Goal: Communication & Community: Answer question/provide support

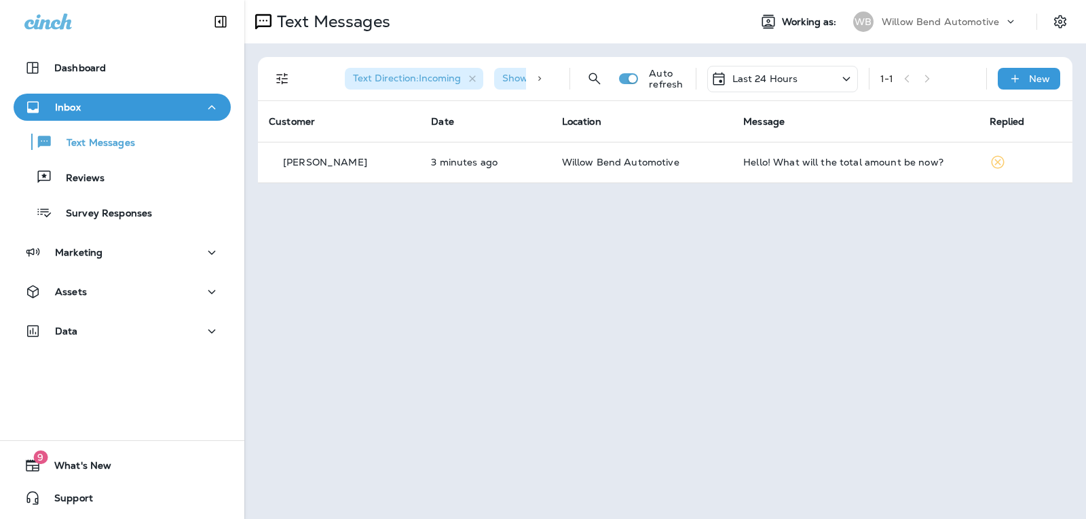
click at [792, 158] on div "Hello! What will the total amount be now?" at bounding box center [855, 162] width 224 height 11
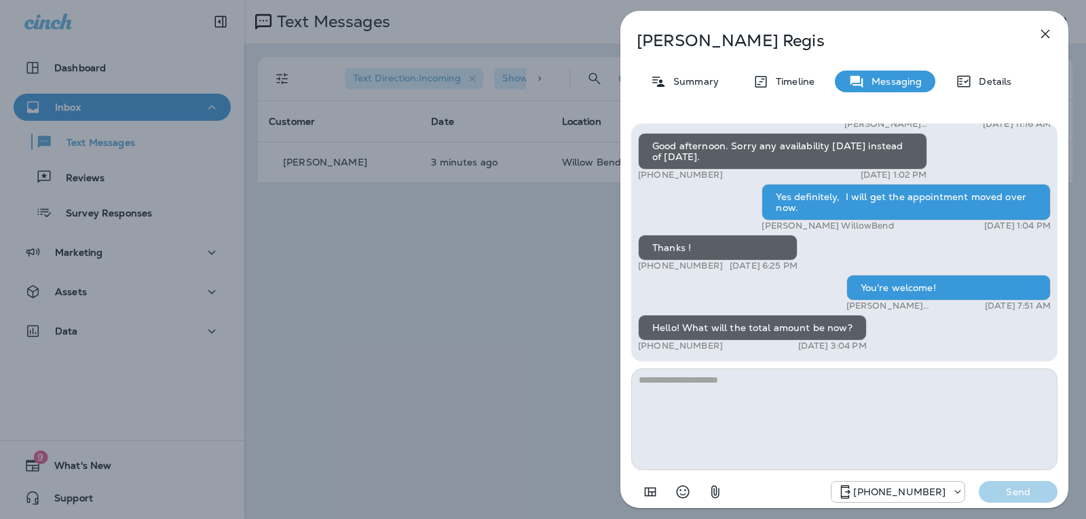
click at [734, 386] on textarea at bounding box center [844, 420] width 426 height 102
type textarea "*"
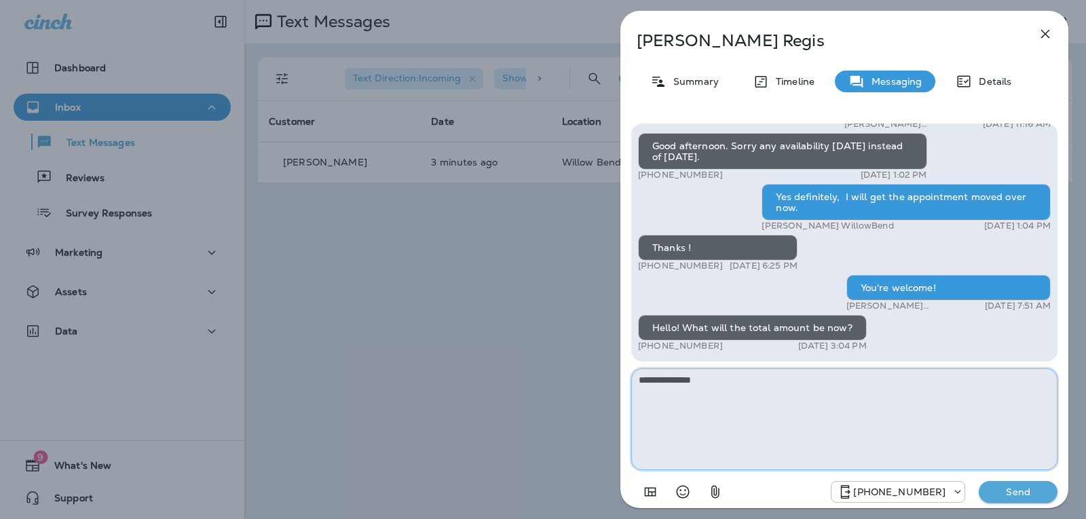
type textarea "**********"
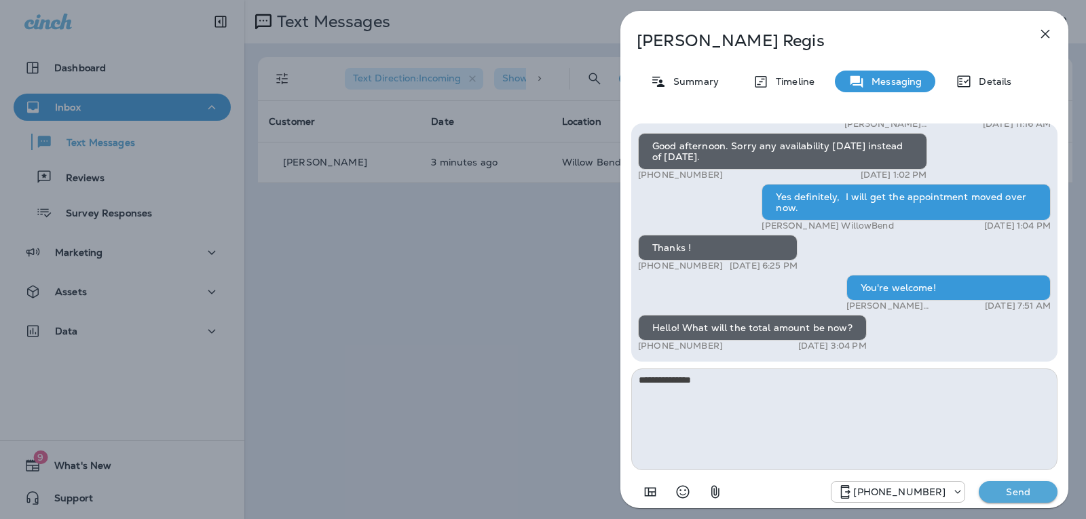
click at [989, 489] on button "Send" at bounding box center [1018, 492] width 79 height 22
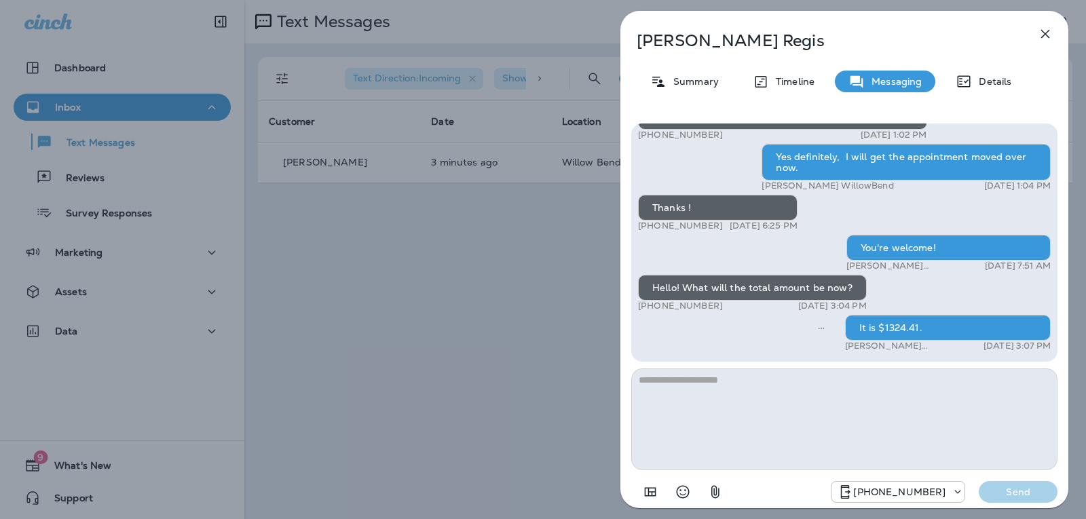
click at [1056, 28] on button "button" at bounding box center [1045, 33] width 27 height 27
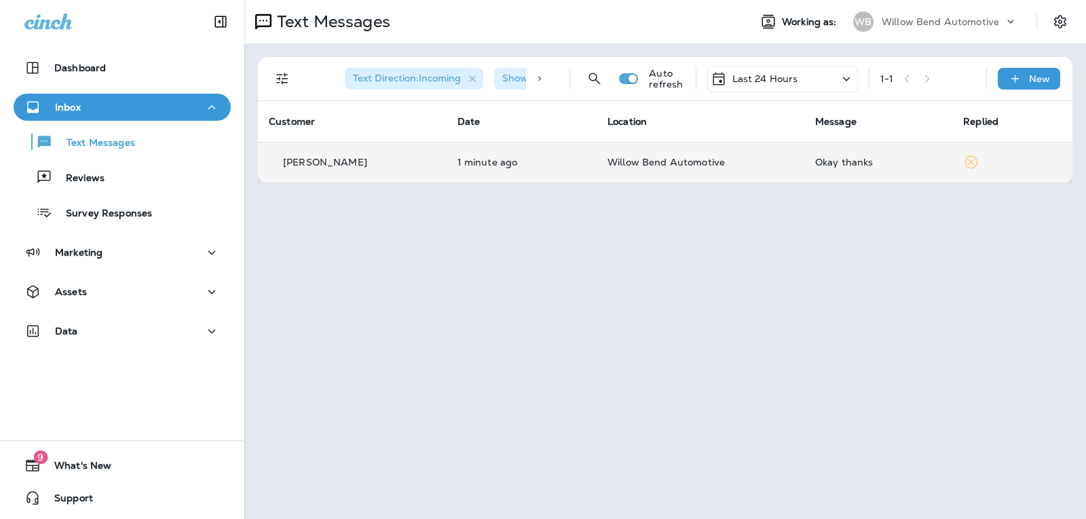
click at [853, 160] on div "Okay thanks" at bounding box center [878, 162] width 126 height 11
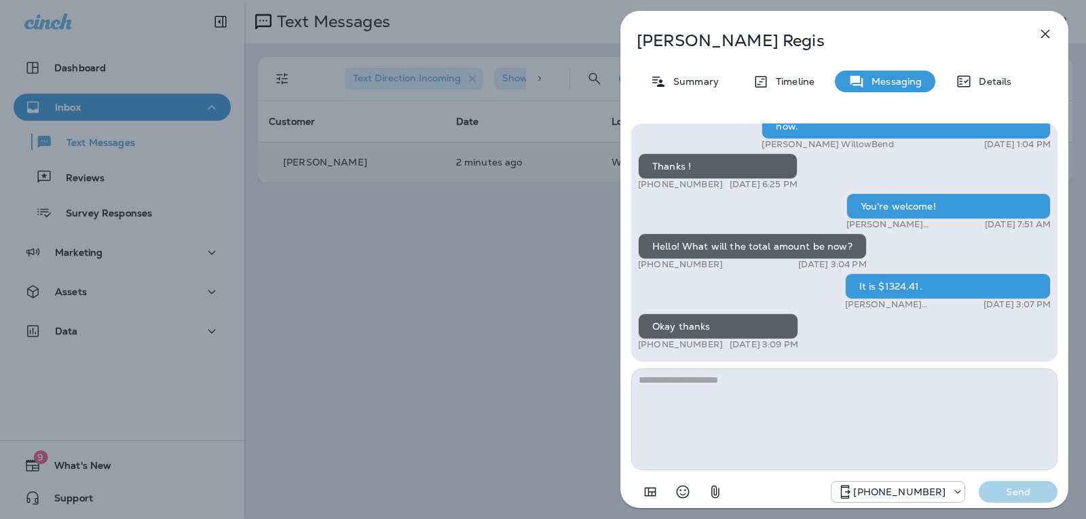
click at [731, 384] on textarea at bounding box center [844, 420] width 426 height 102
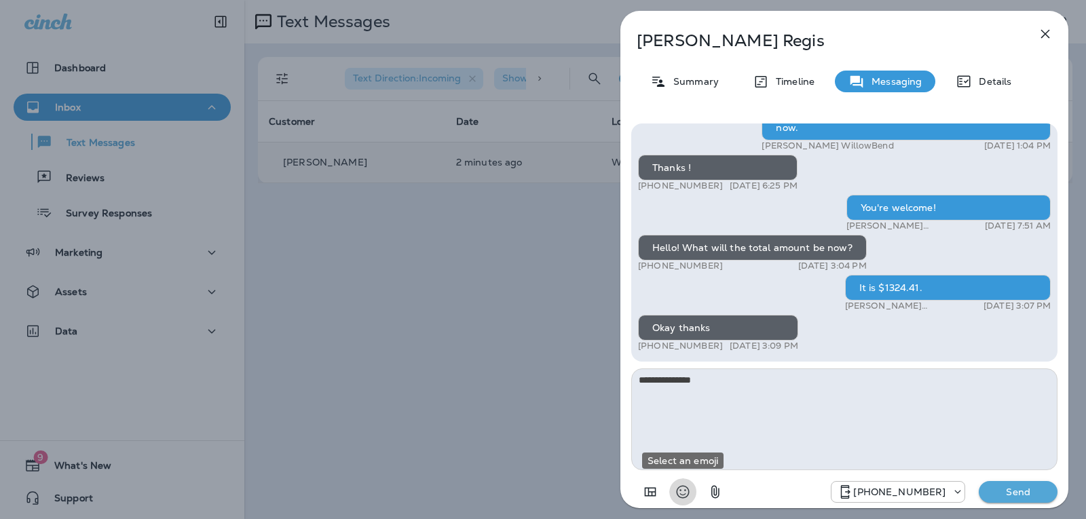
click at [686, 490] on icon "Select an emoji" at bounding box center [683, 492] width 16 height 16
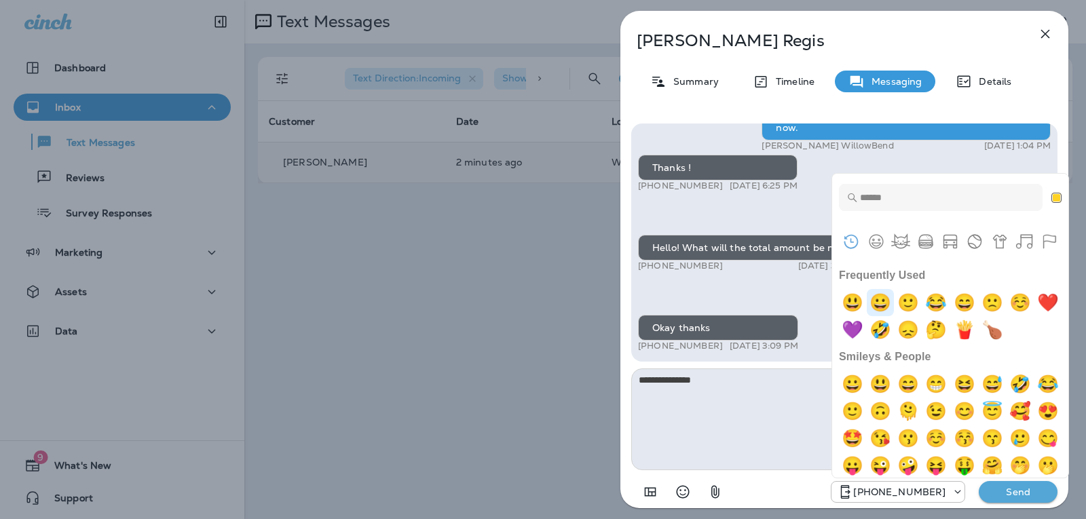
click at [889, 296] on img "grinning" at bounding box center [880, 302] width 27 height 27
type textarea "**********"
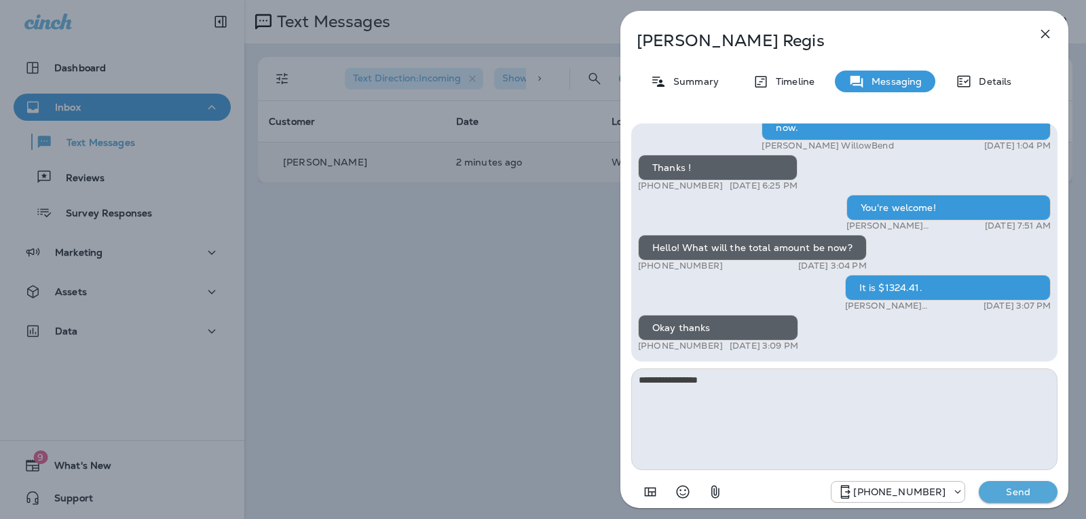
click at [1009, 498] on button "Send" at bounding box center [1018, 492] width 79 height 22
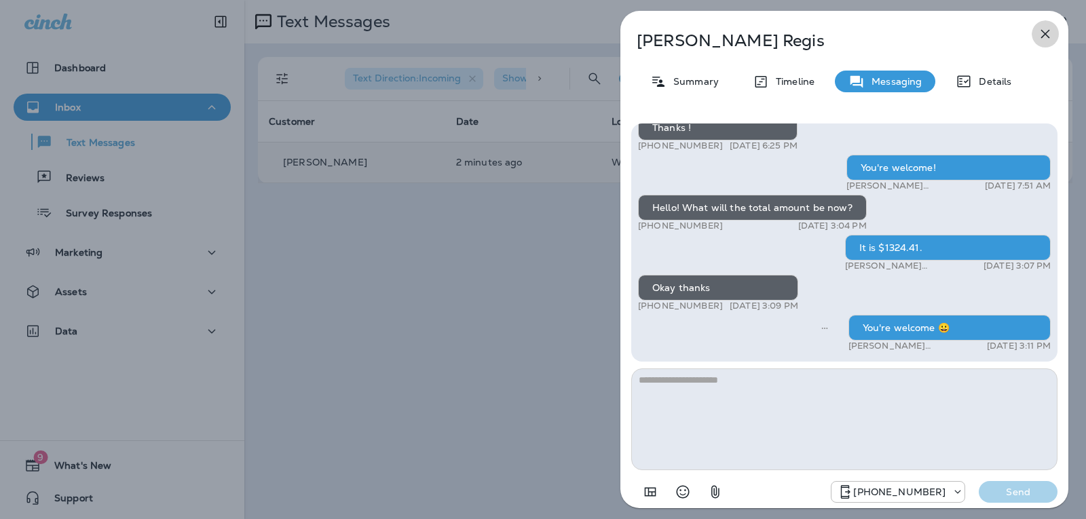
click at [1050, 31] on icon "button" at bounding box center [1045, 34] width 16 height 16
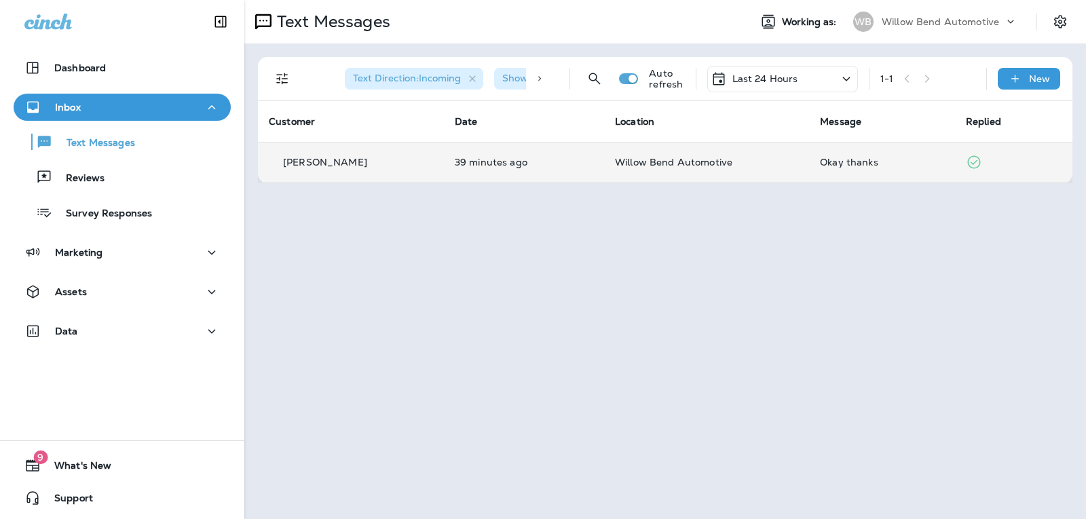
click at [794, 83] on p "Last 24 Hours" at bounding box center [766, 78] width 66 height 11
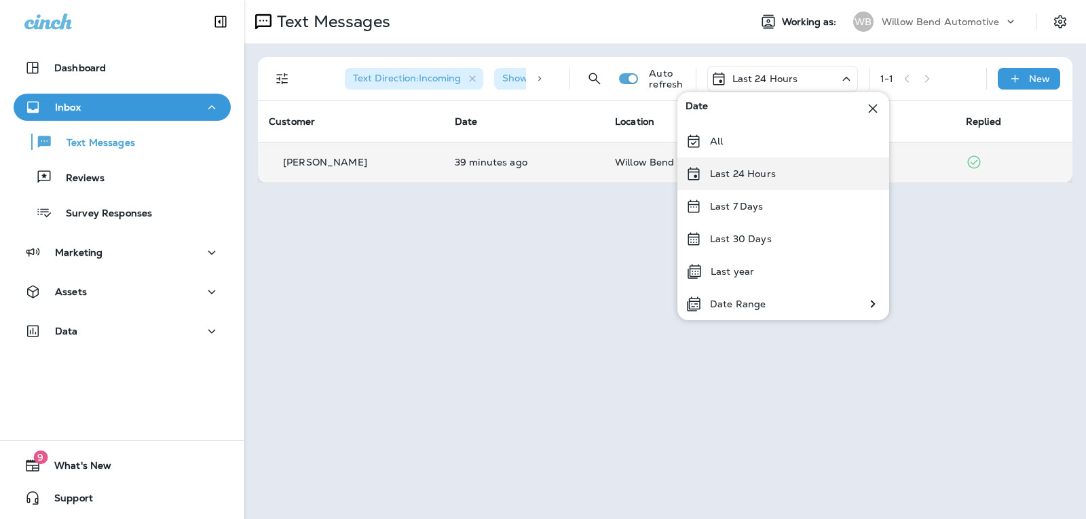
click at [768, 171] on p "Last 24 Hours" at bounding box center [743, 173] width 66 height 11
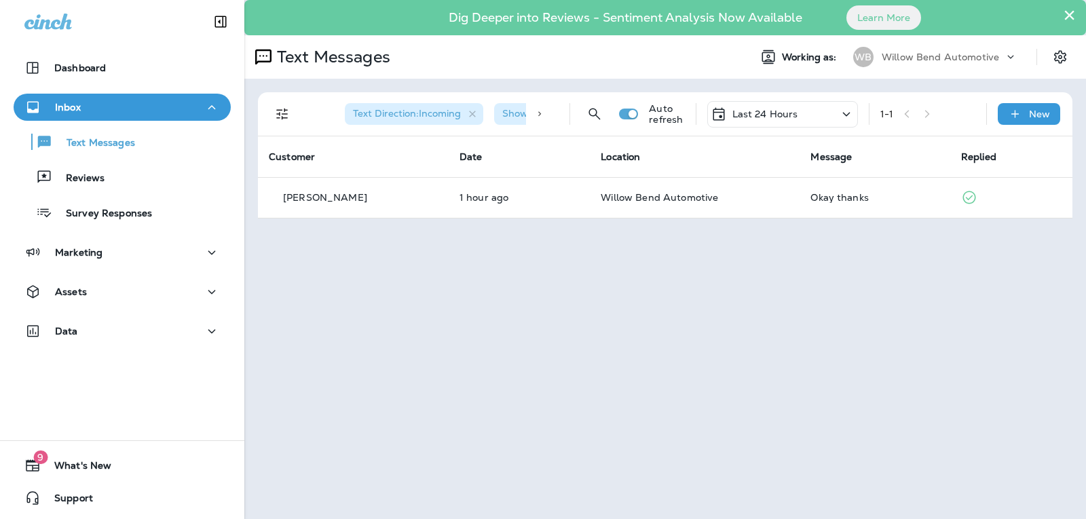
click at [1069, 8] on button "×" at bounding box center [1069, 15] width 13 height 22
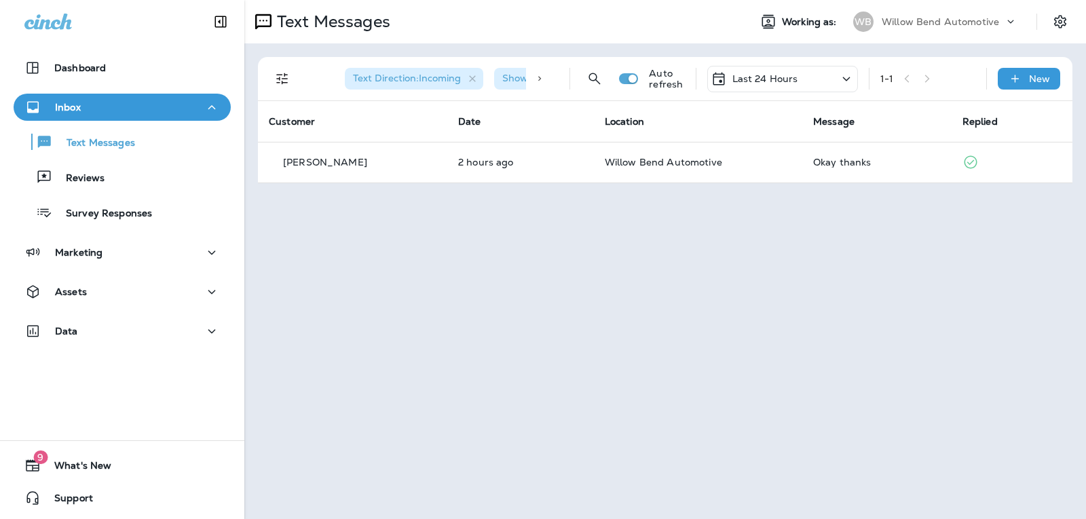
click at [770, 88] on div "Last 24 Hours" at bounding box center [782, 79] width 151 height 26
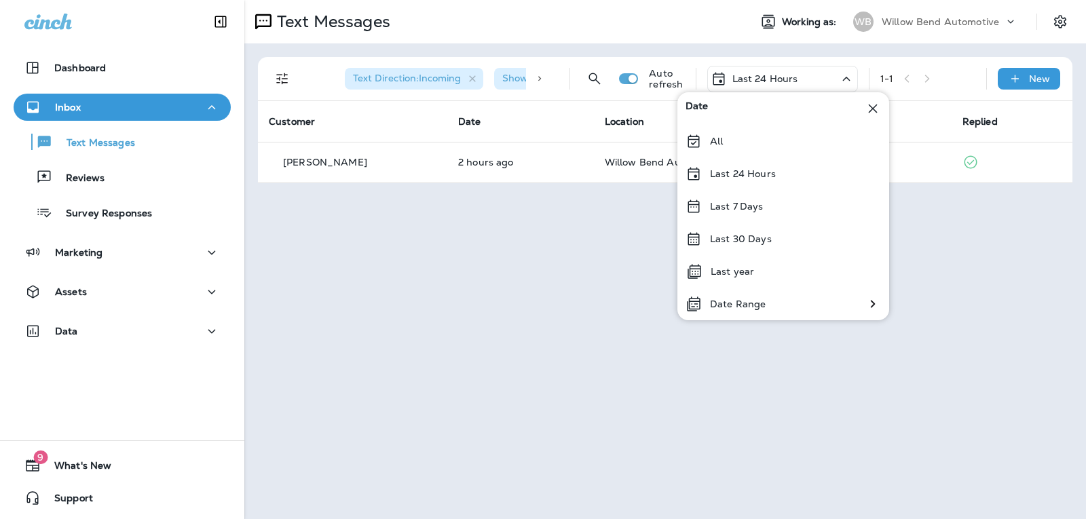
click at [760, 210] on p "Last 7 Days" at bounding box center [737, 206] width 54 height 11
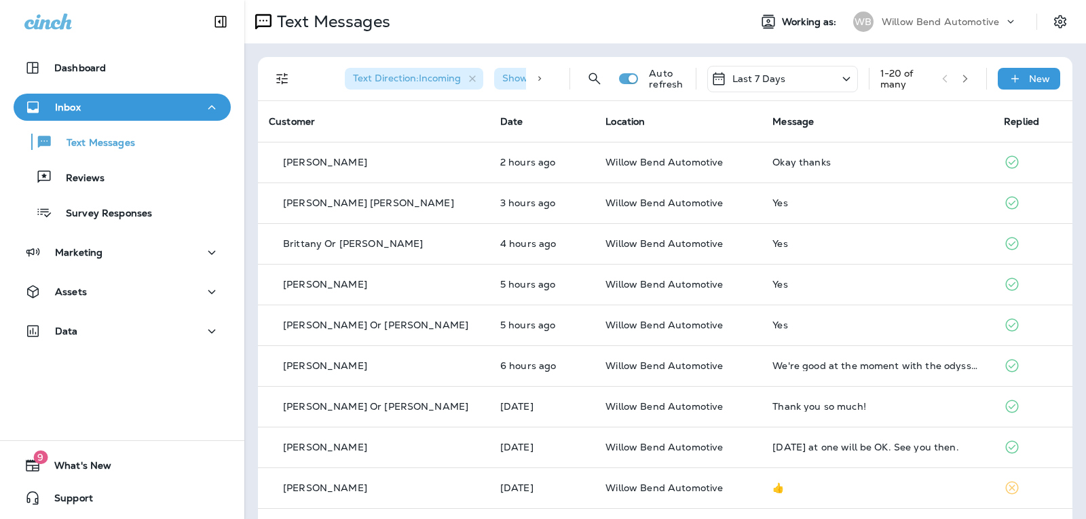
click at [808, 81] on div "Last 7 Days" at bounding box center [782, 79] width 151 height 26
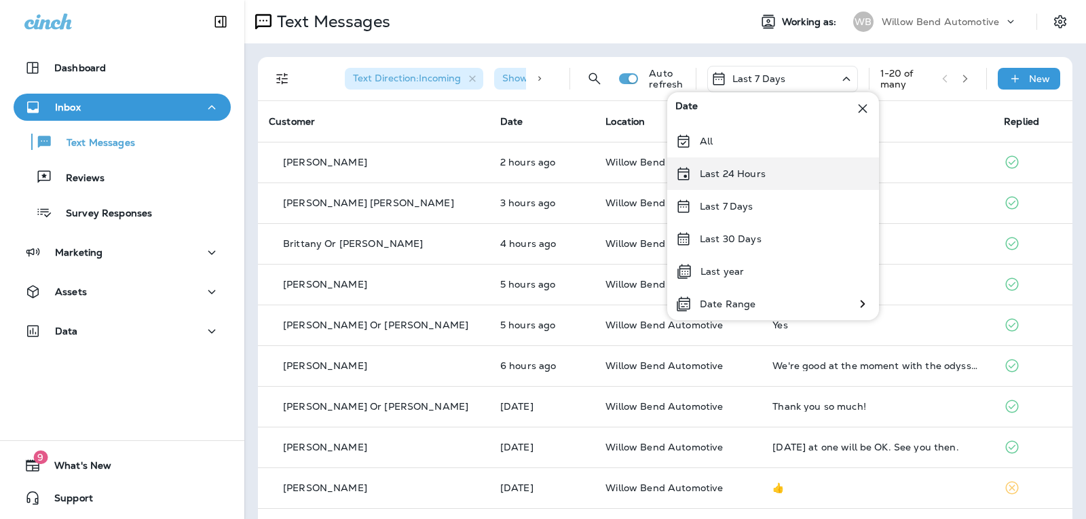
click at [786, 170] on div "Last 24 Hours" at bounding box center [773, 174] width 212 height 33
